Goal: Book appointment/travel/reservation

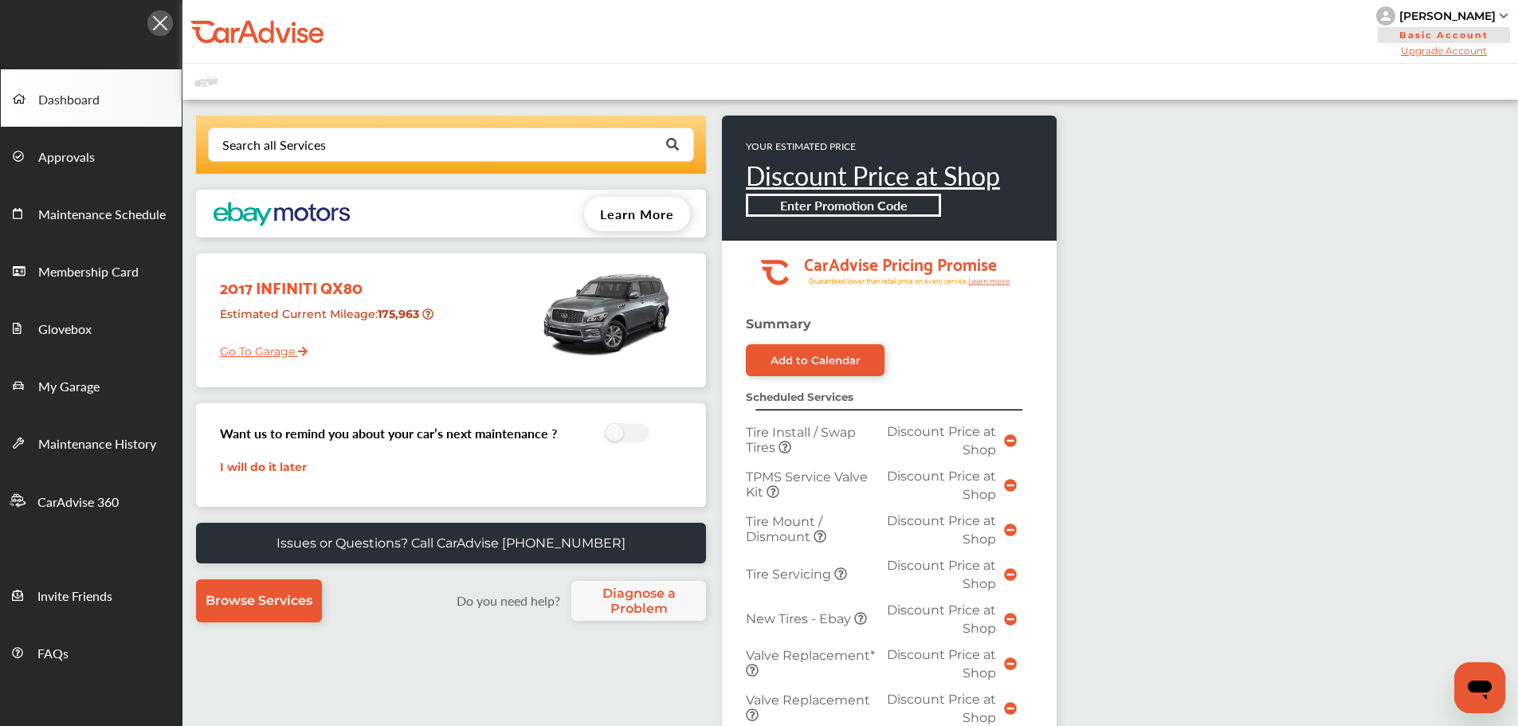
click at [261, 348] on link "Go To Garage" at bounding box center [258, 347] width 100 height 30
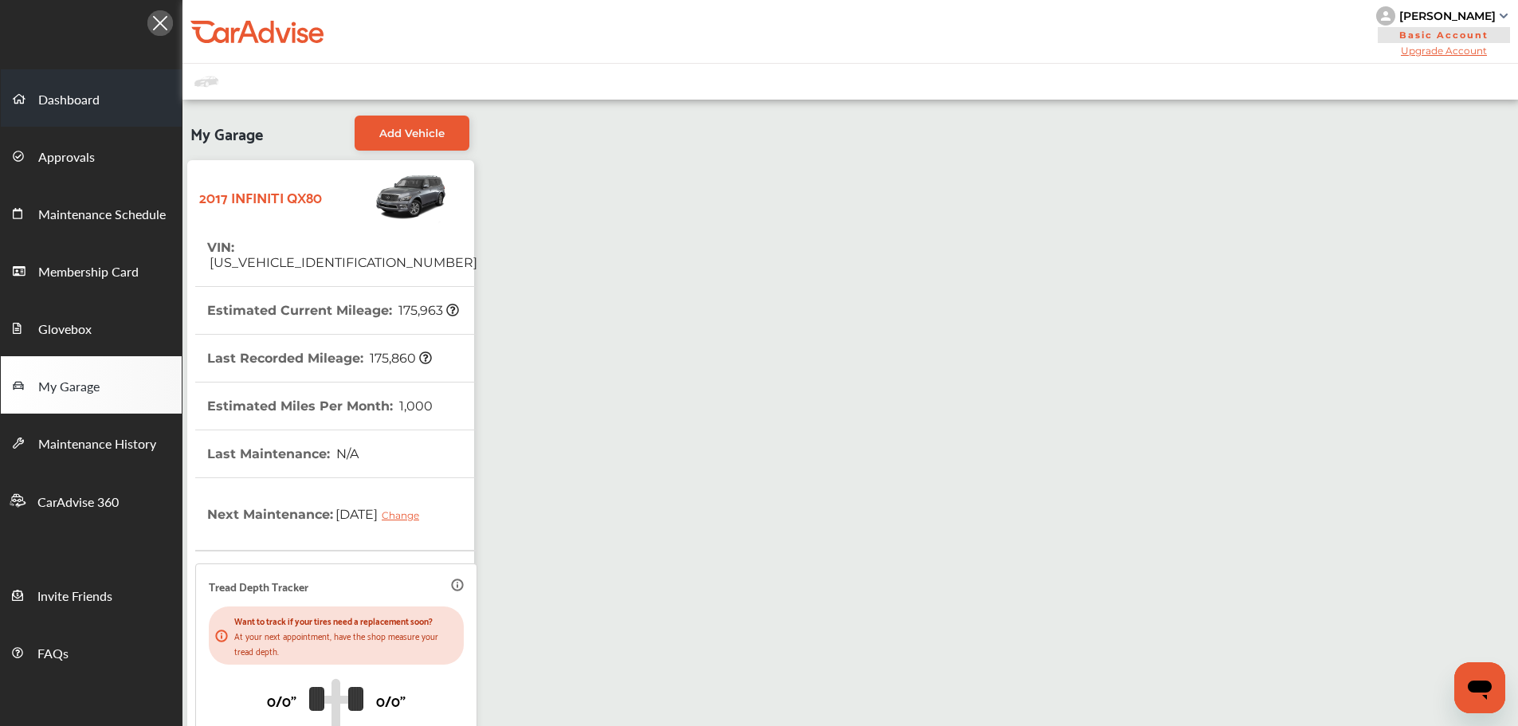
click at [88, 91] on link "Dashboard" at bounding box center [91, 97] width 181 height 57
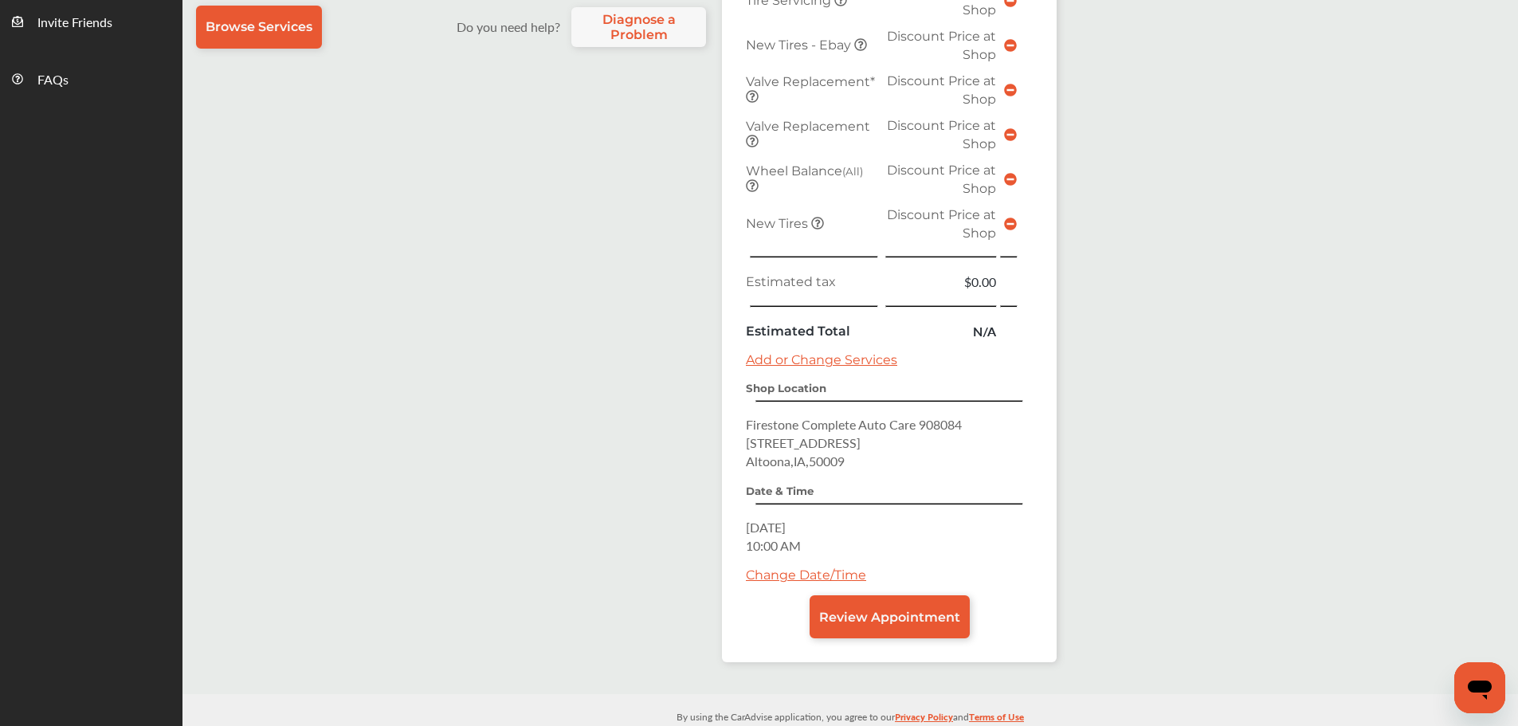
scroll to position [600, 0]
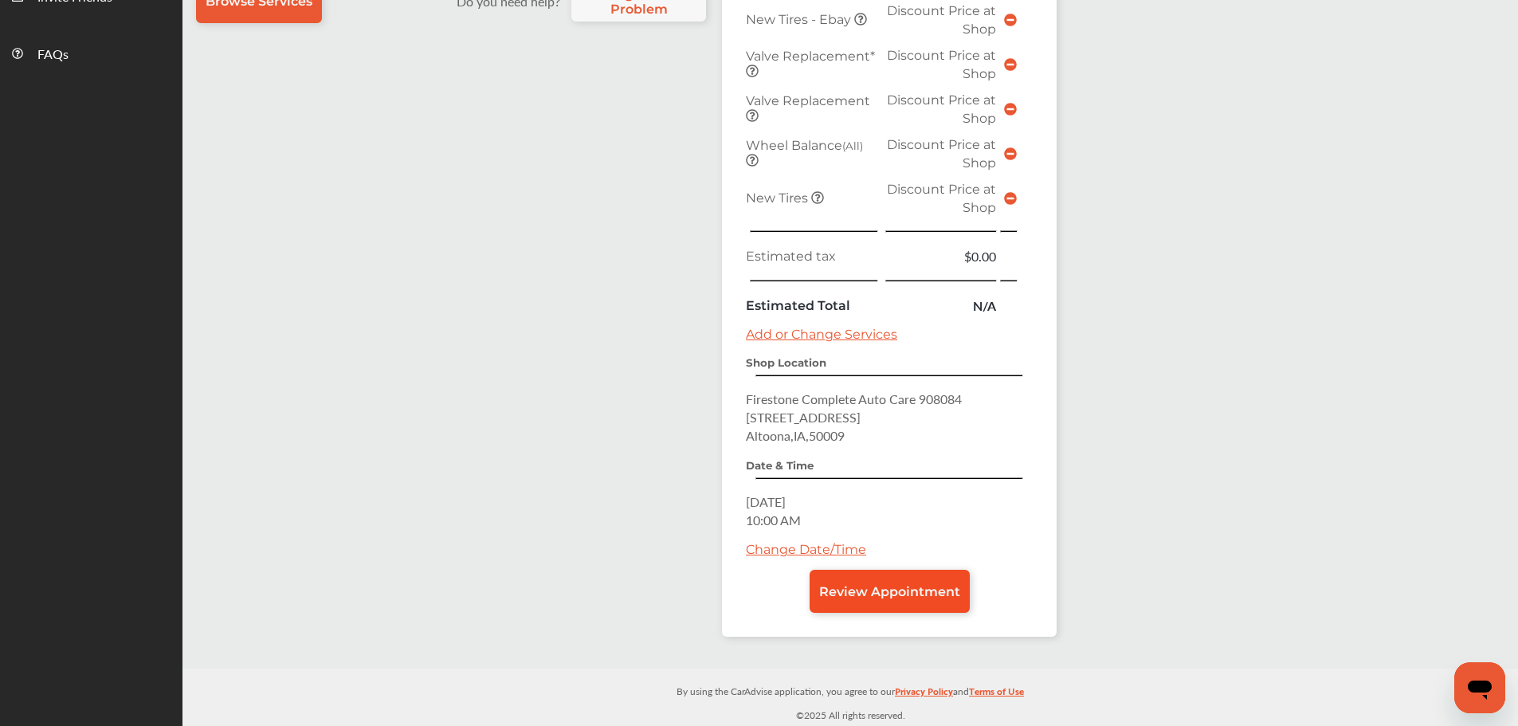
click at [900, 579] on link "Review Appointment" at bounding box center [890, 591] width 160 height 43
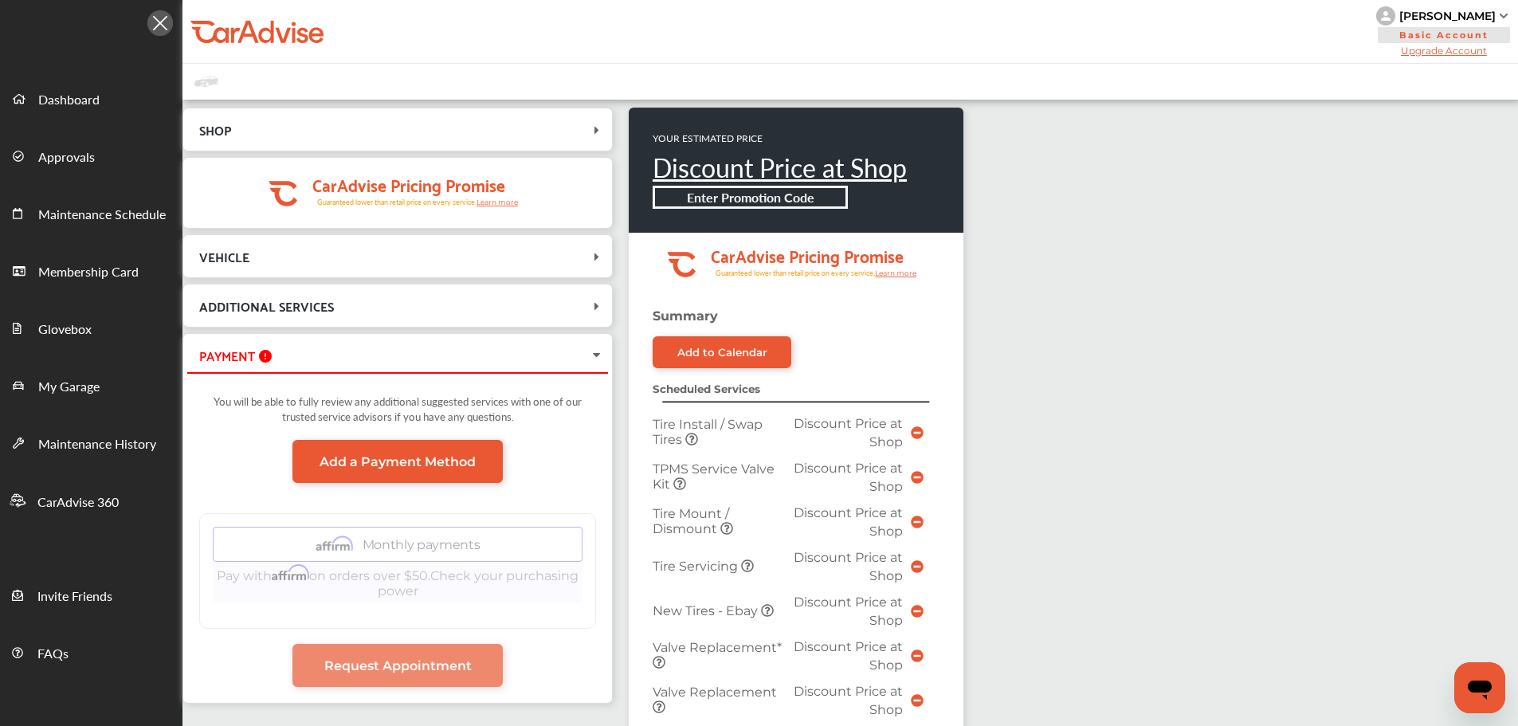
scroll to position [558, 0]
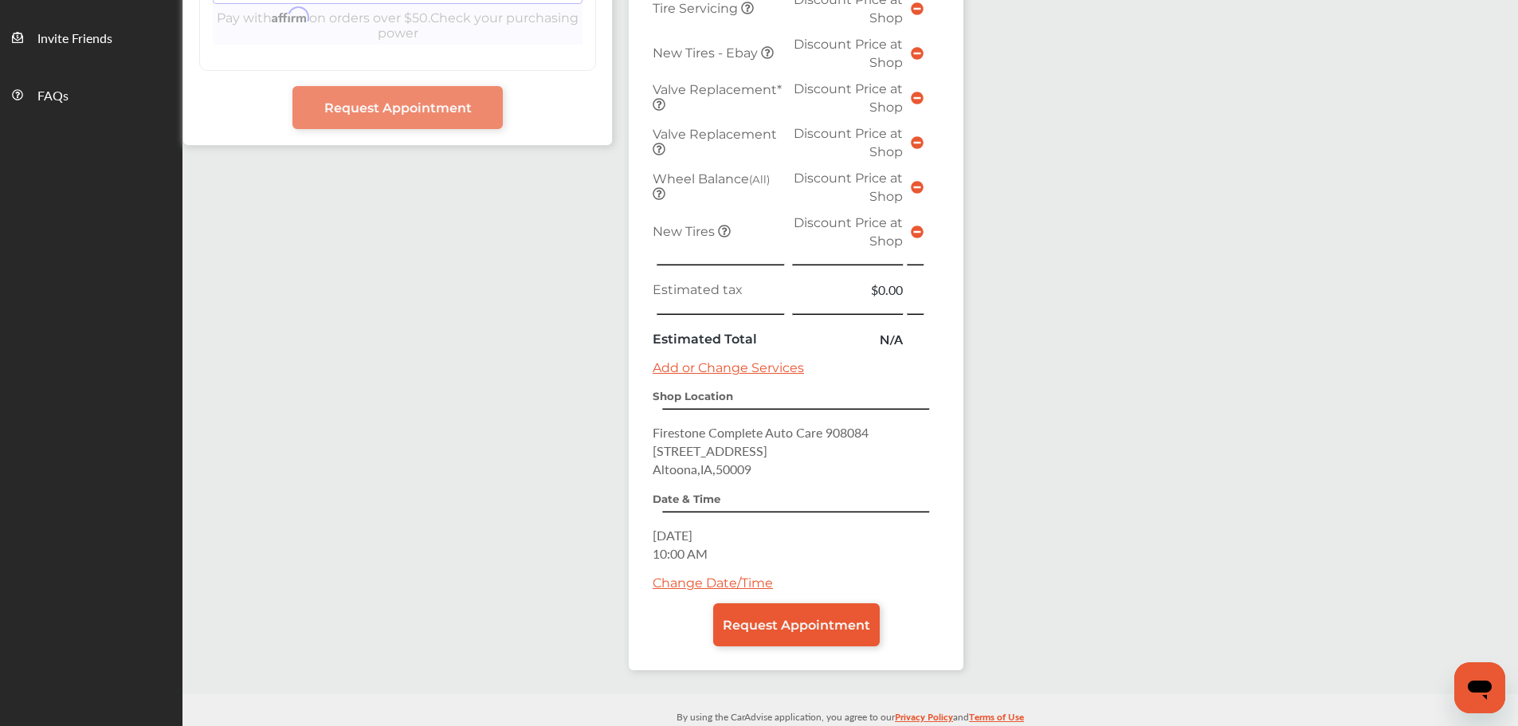
click at [914, 232] on icon at bounding box center [917, 232] width 13 height 13
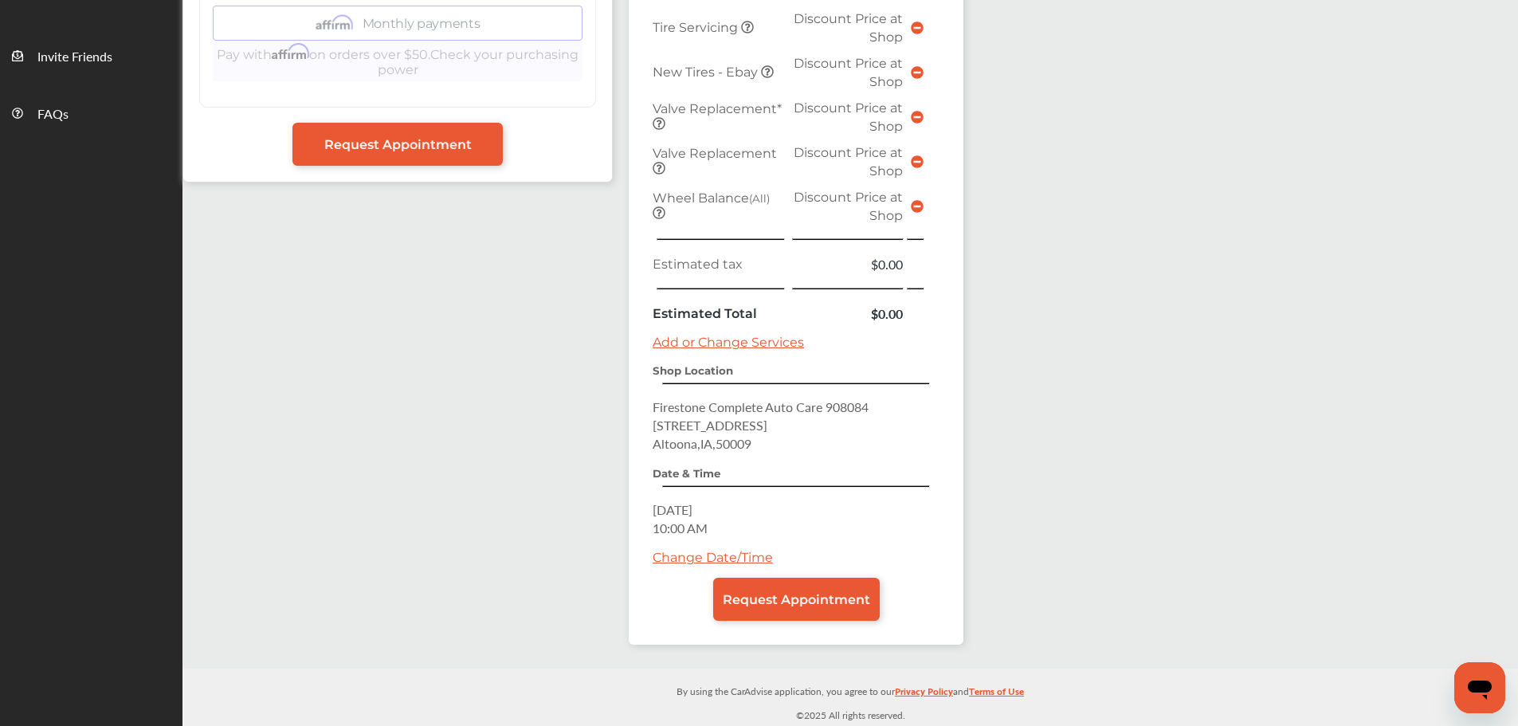
scroll to position [540, 0]
click at [777, 602] on span "Request Appointment" at bounding box center [796, 599] width 147 height 15
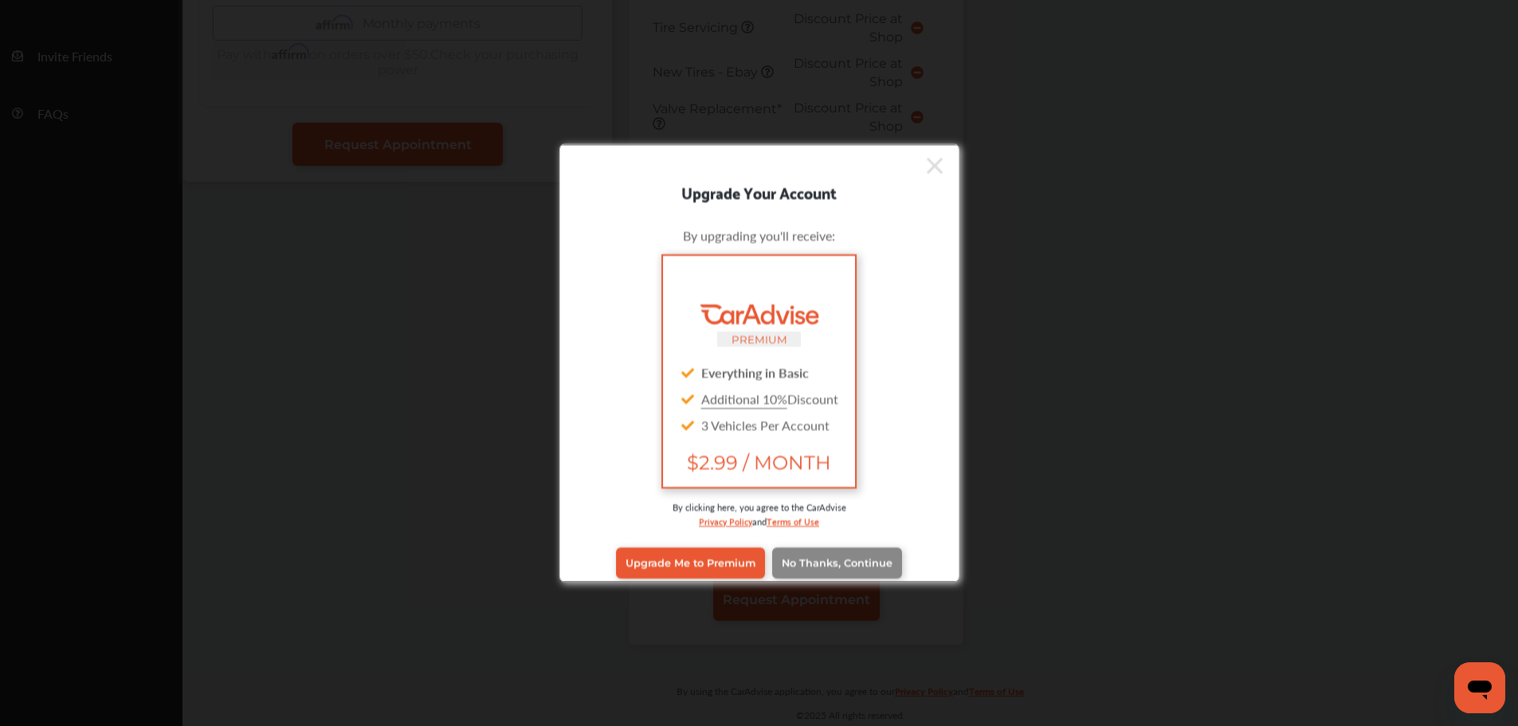
click at [796, 557] on span "No Thanks, Continue" at bounding box center [837, 563] width 111 height 12
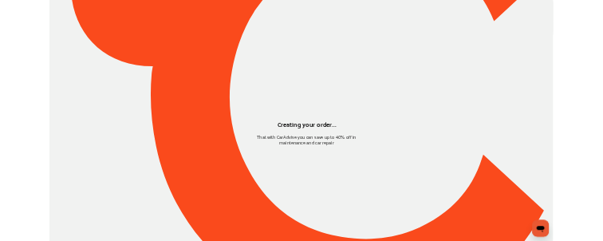
scroll to position [0, 0]
